Goal: Register for event/course

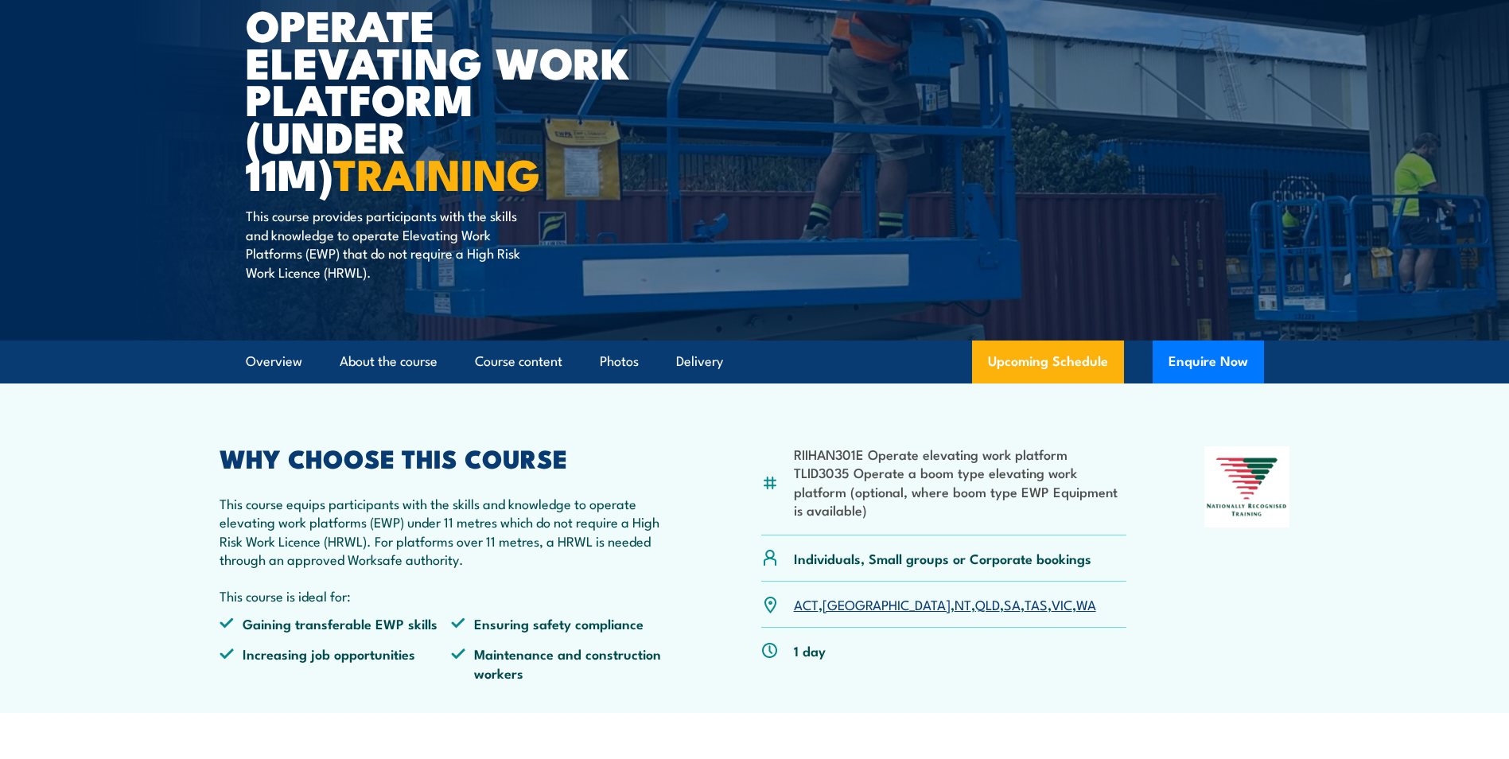
scroll to position [239, 0]
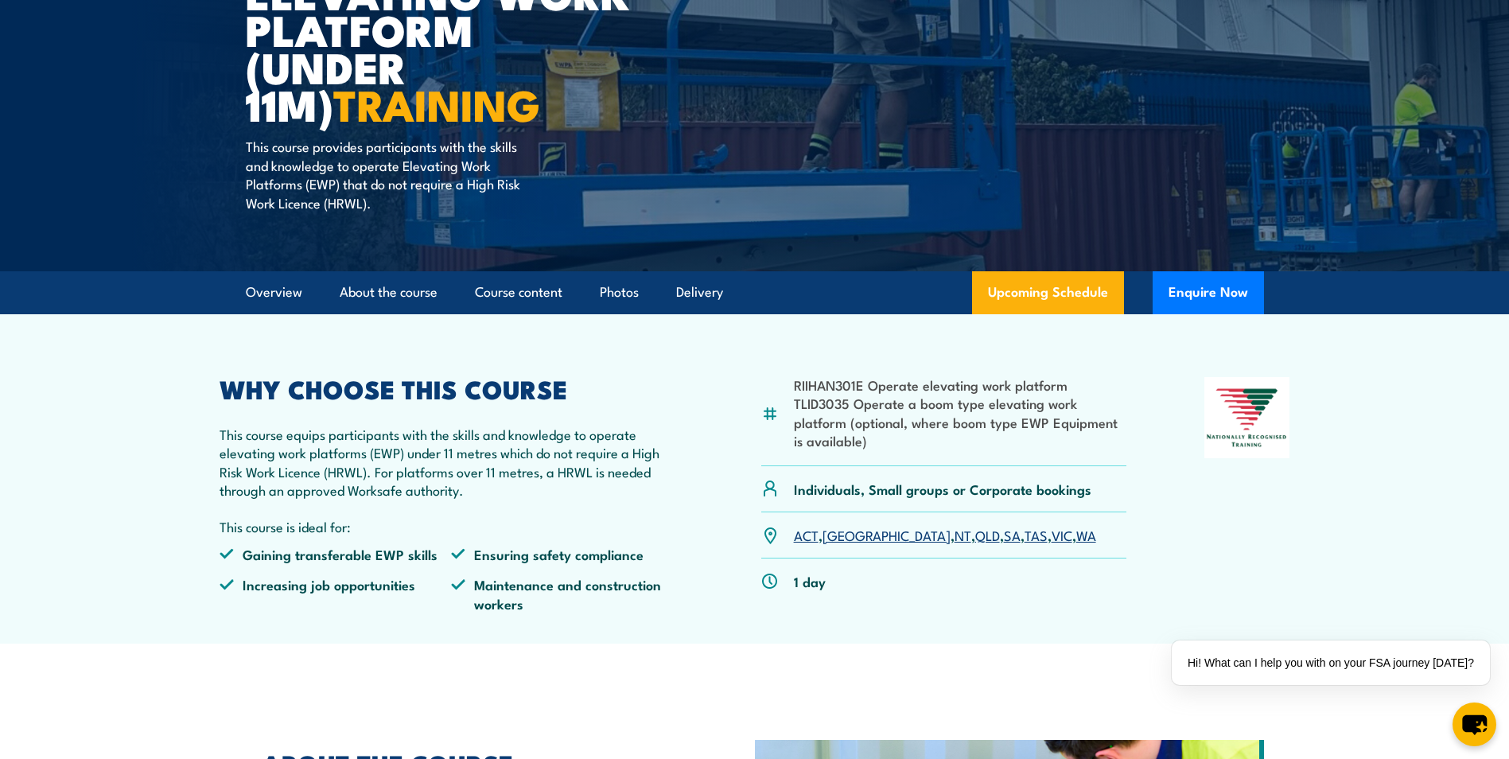
click at [1004, 542] on link "SA" at bounding box center [1012, 534] width 17 height 19
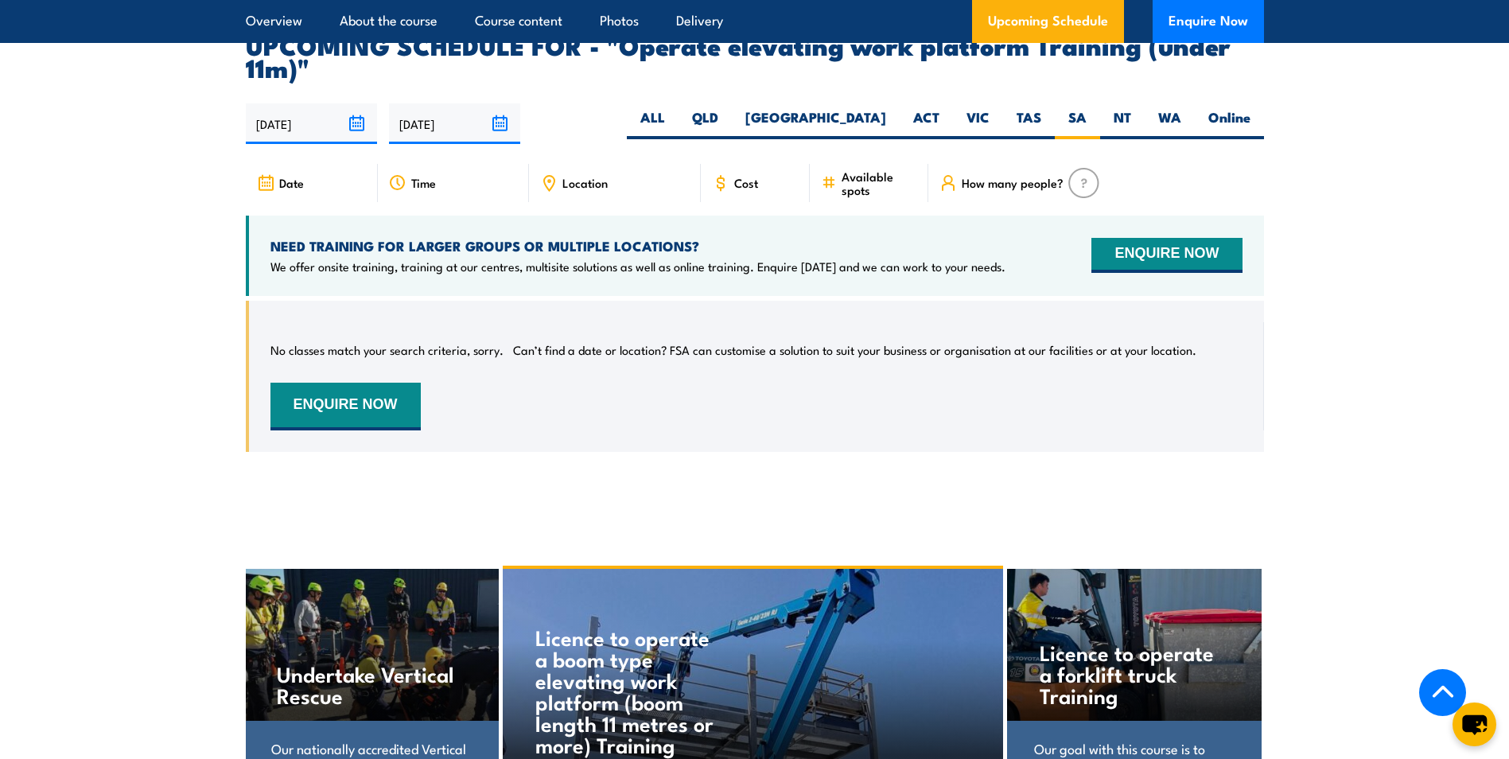
scroll to position [2236, 0]
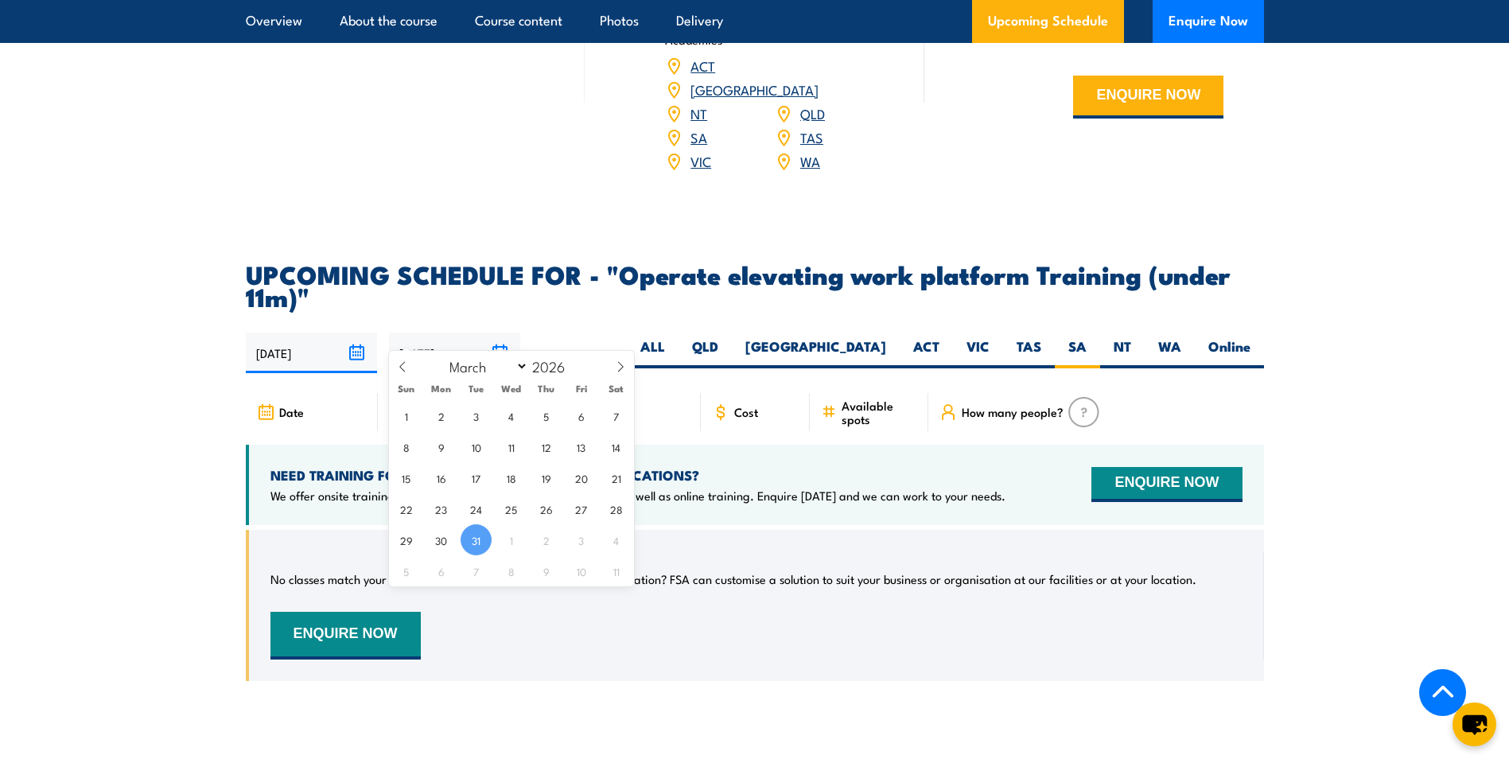
click at [508, 333] on input "[DATE]" at bounding box center [454, 353] width 131 height 41
click at [516, 365] on select "January February March April May June July August September October November De…" at bounding box center [485, 366] width 87 height 21
select select "6"
click at [442, 356] on select "January February March April May June July August September October November De…" at bounding box center [485, 366] width 87 height 21
click at [668, 399] on div "Location" at bounding box center [615, 412] width 172 height 38
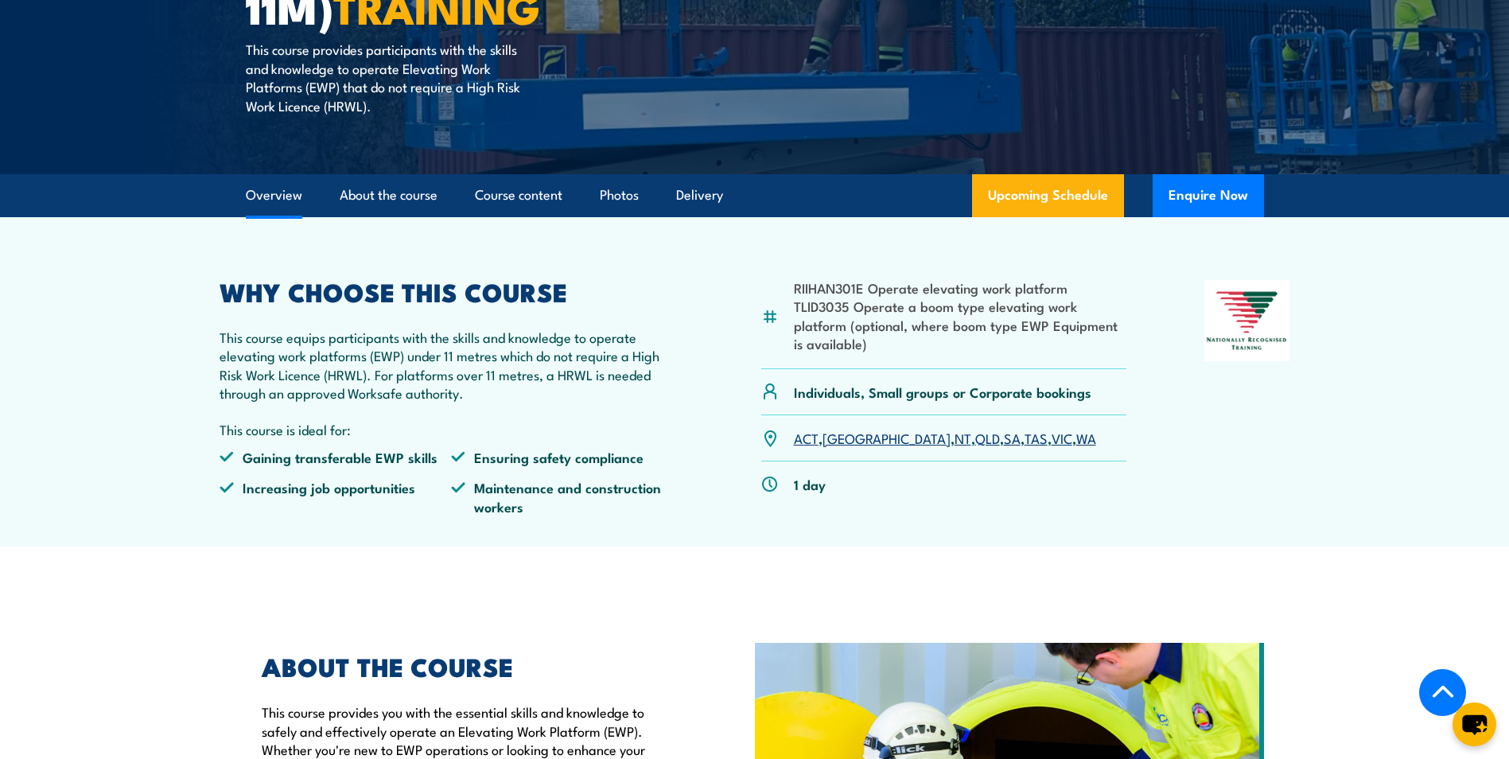
scroll to position [167, 0]
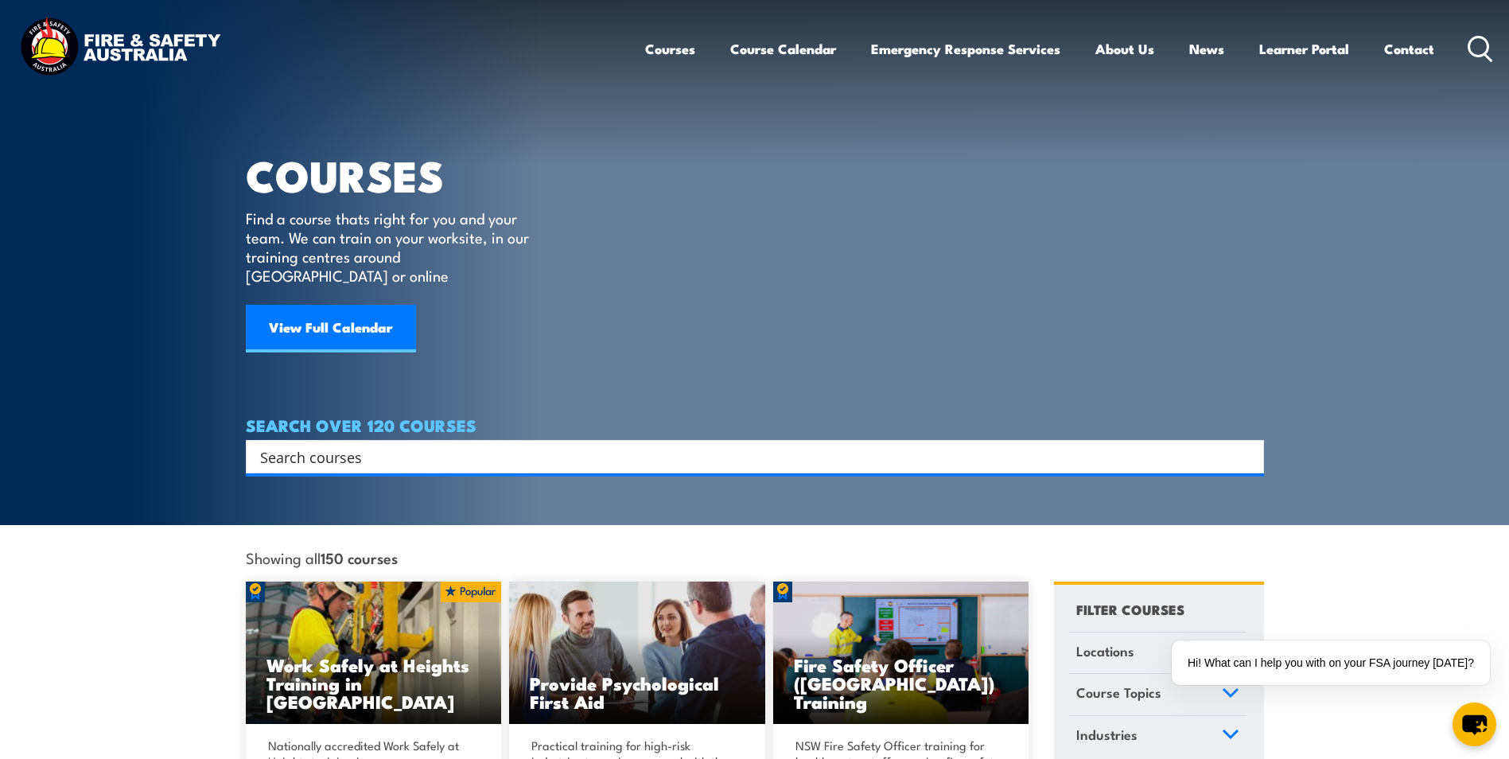
click at [438, 445] on input "Search input" at bounding box center [744, 457] width 969 height 24
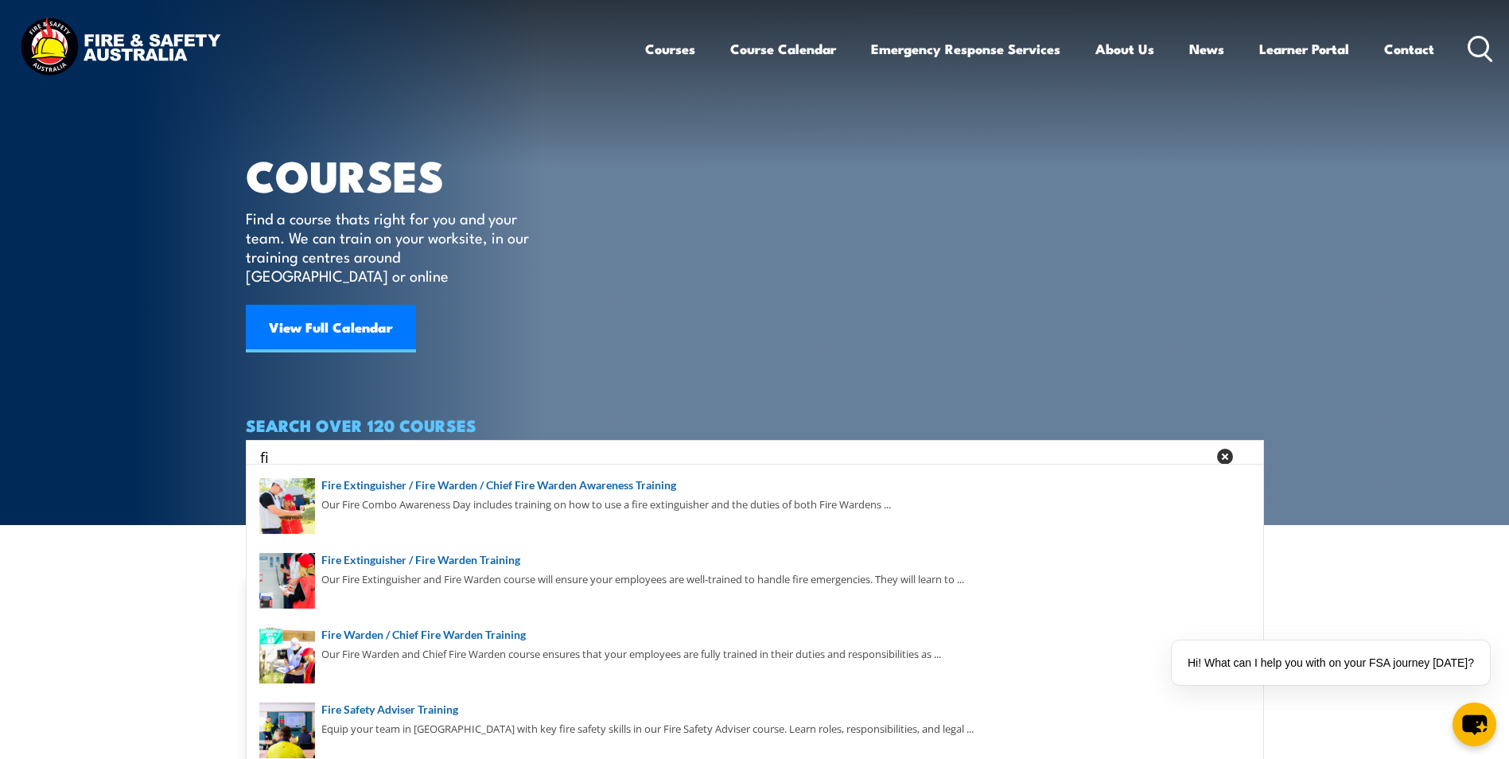
type input "f"
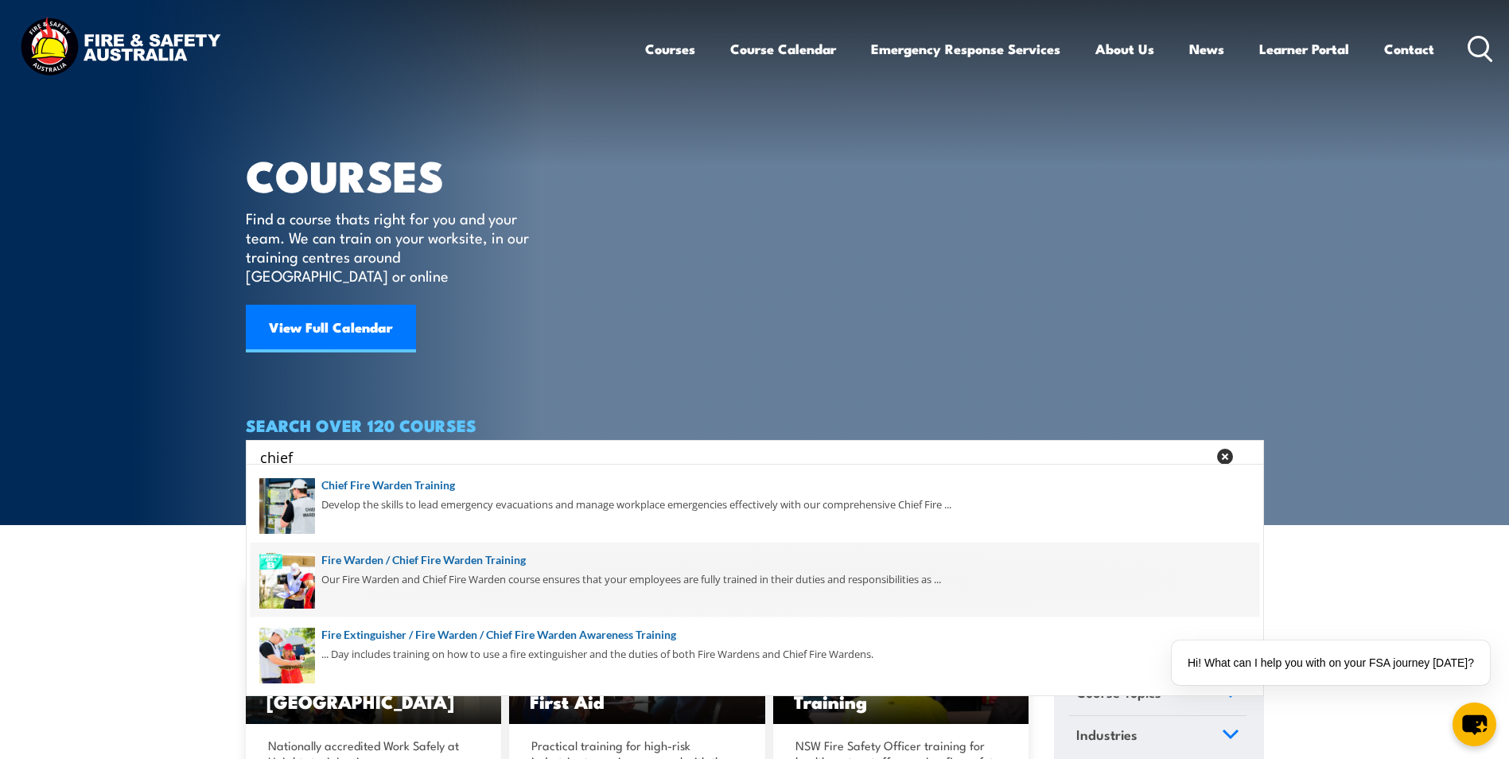
type input "chief"
click at [400, 563] on span at bounding box center [755, 580] width 1009 height 75
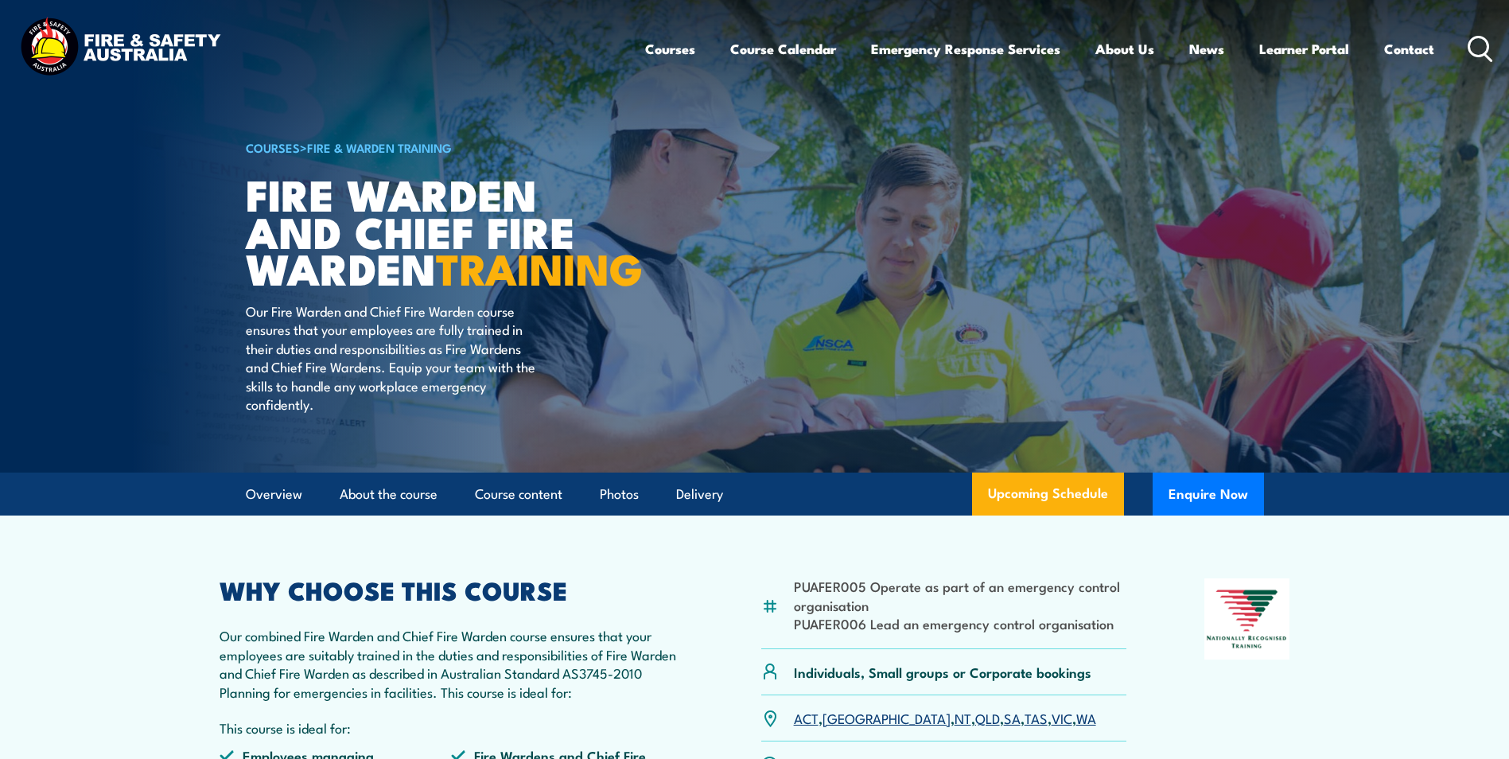
scroll to position [80, 0]
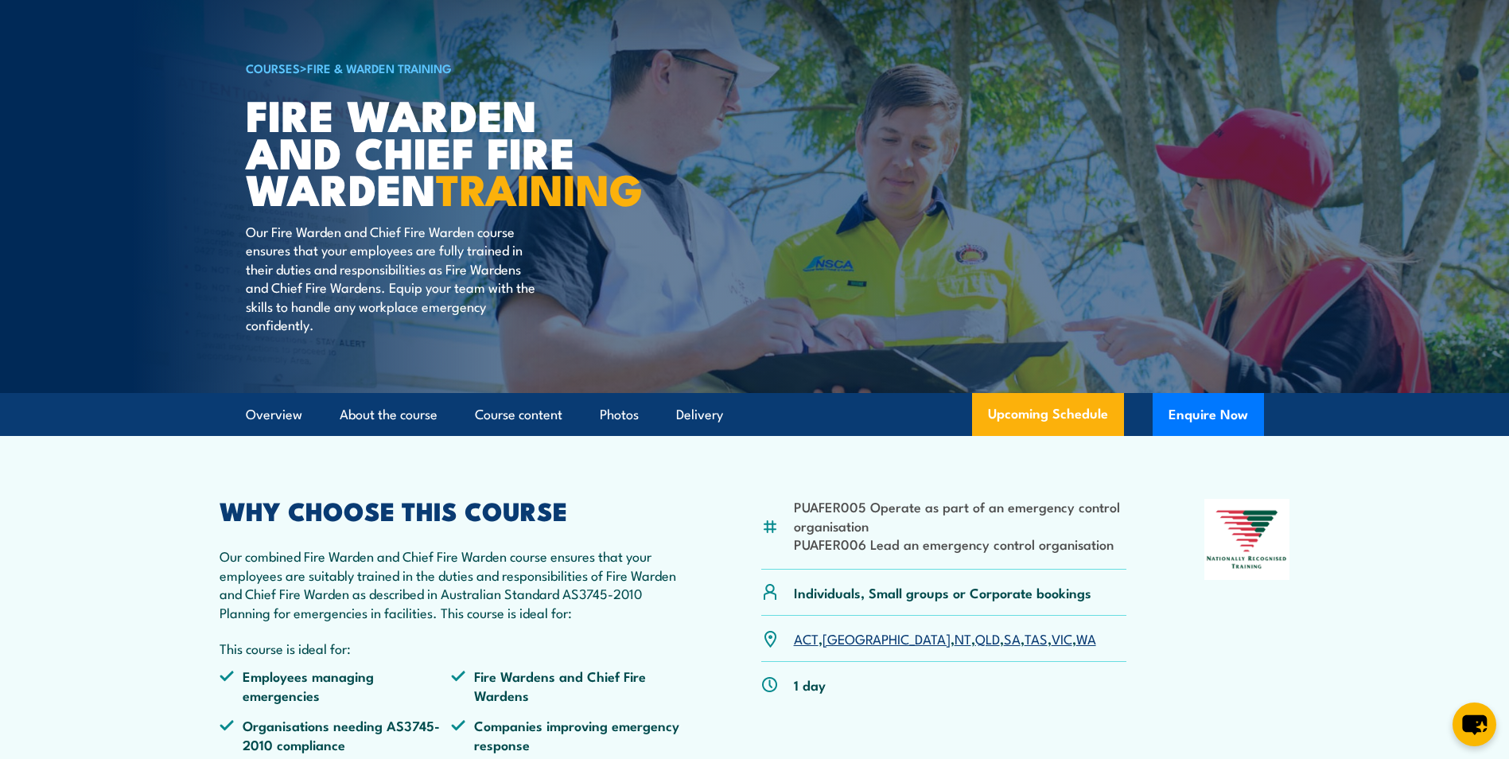
click at [1004, 648] on link "SA" at bounding box center [1012, 638] width 17 height 19
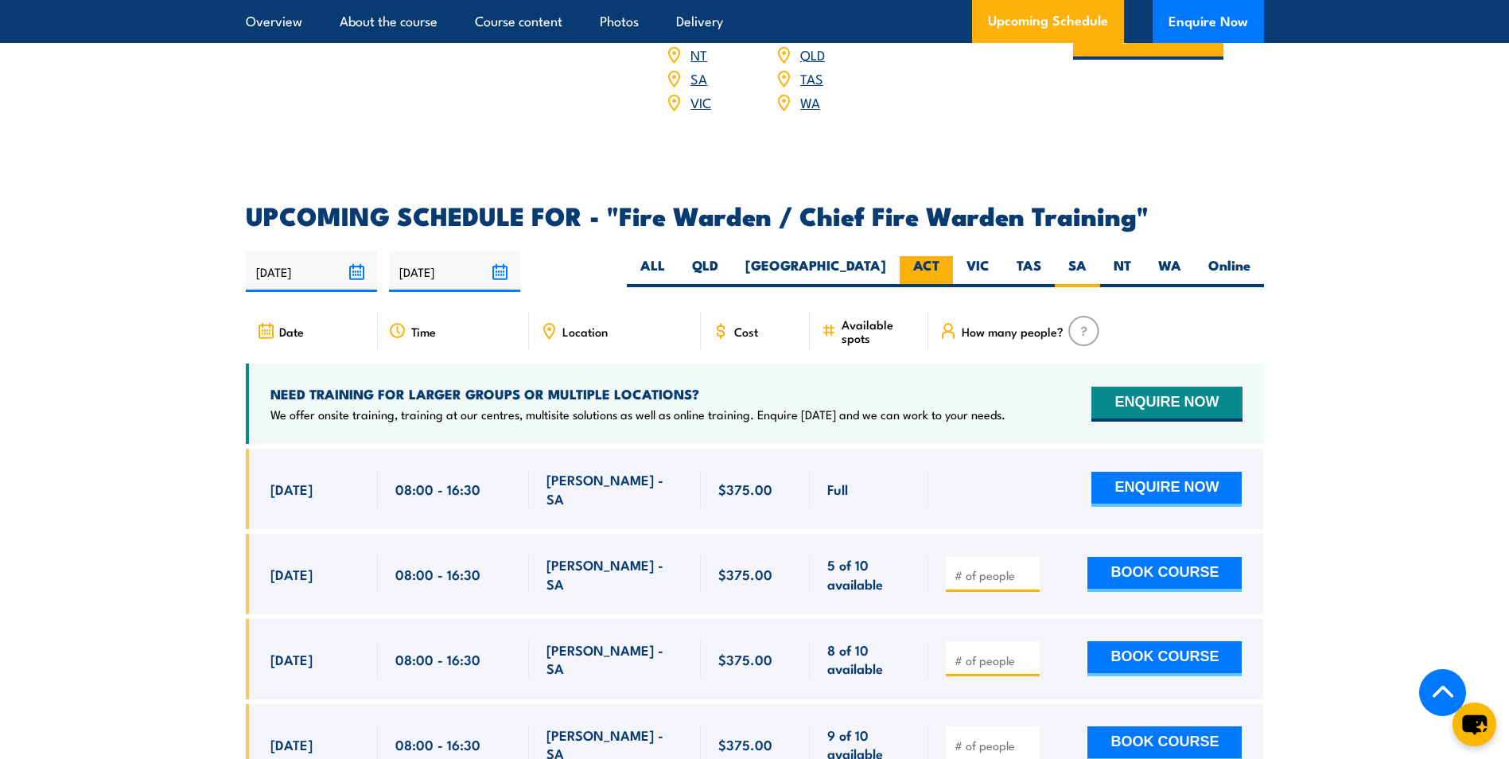
scroll to position [2621, 0]
